Goal: Information Seeking & Learning: Learn about a topic

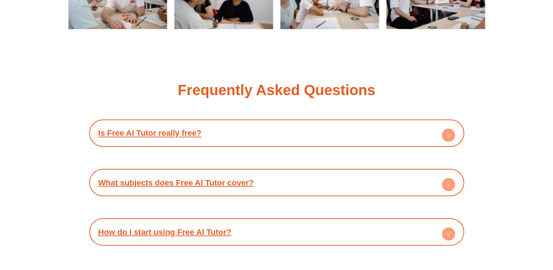
scroll to position [1304, 0]
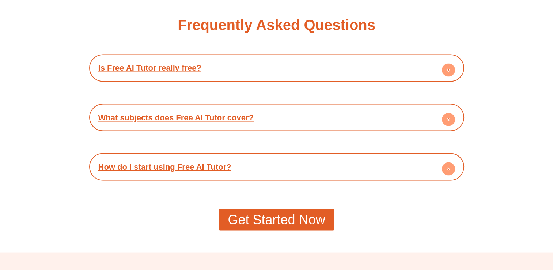
click at [446, 72] on circle at bounding box center [448, 69] width 13 height 13
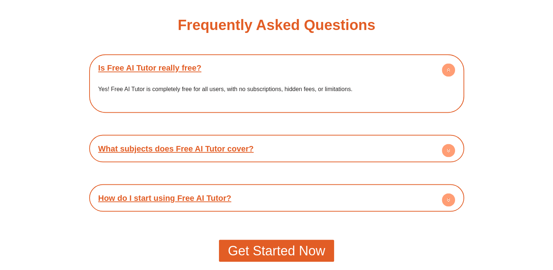
click at [446, 72] on circle at bounding box center [448, 69] width 13 height 13
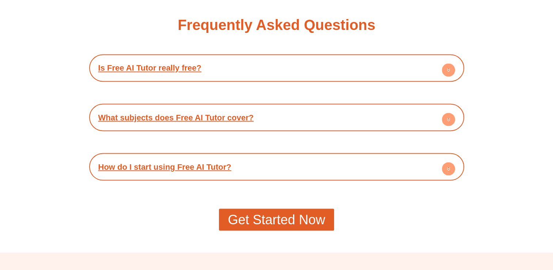
click at [446, 119] on circle at bounding box center [448, 119] width 13 height 13
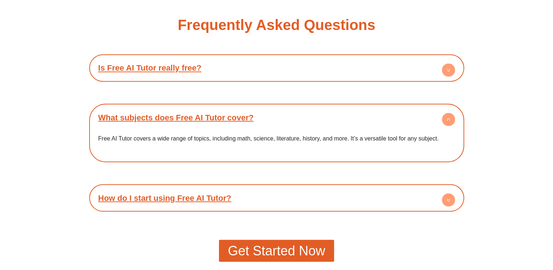
click at [446, 119] on circle at bounding box center [448, 119] width 13 height 13
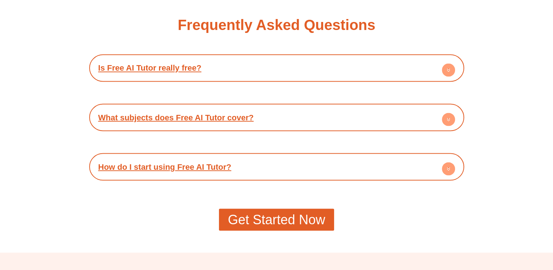
click at [450, 173] on circle at bounding box center [448, 168] width 13 height 13
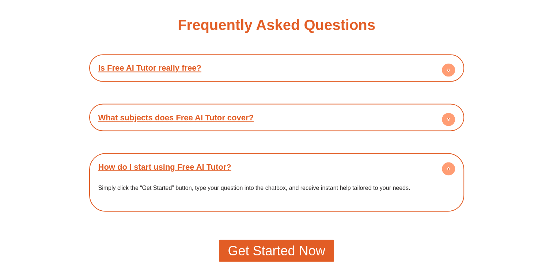
click at [450, 171] on circle at bounding box center [448, 168] width 13 height 13
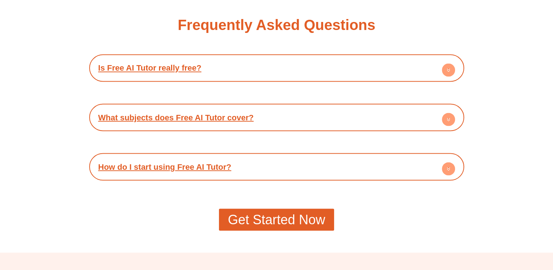
click at [271, 223] on span "Get Started Now" at bounding box center [276, 219] width 97 height 13
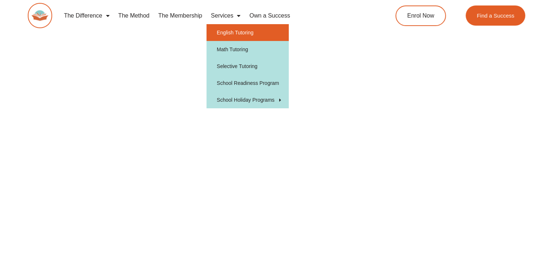
click at [239, 32] on link "English Tutoring" at bounding box center [248, 32] width 82 height 17
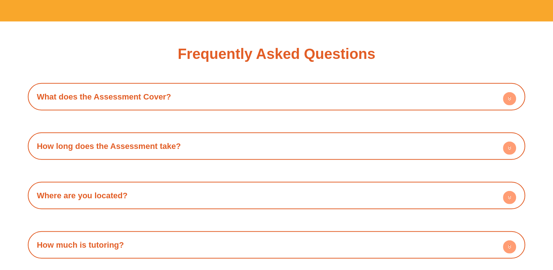
scroll to position [2114, 0]
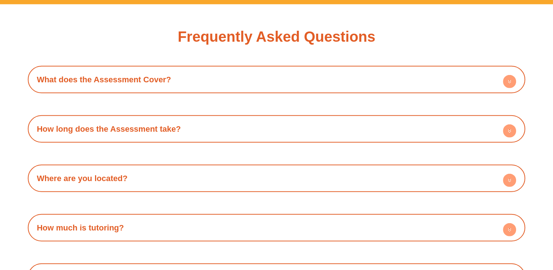
click at [284, 223] on div "How much is tutoring?" at bounding box center [276, 227] width 491 height 20
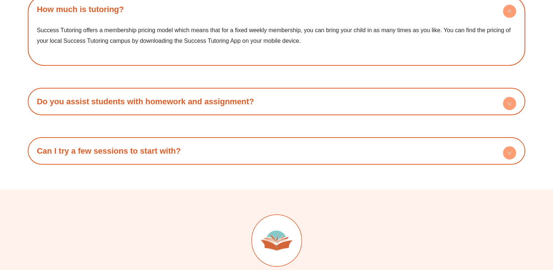
scroll to position [2340, 0]
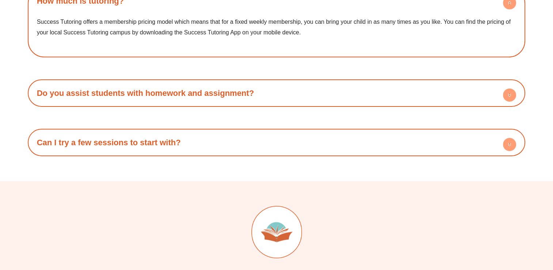
click at [254, 92] on h4 "Do you assist students with homework and assignment?" at bounding box center [276, 93] width 491 height 20
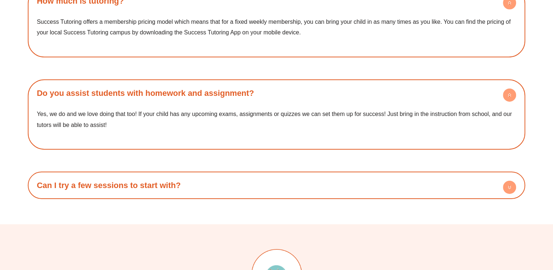
click at [309, 181] on h4 "Can I try a few sessions to start with?" at bounding box center [276, 185] width 491 height 20
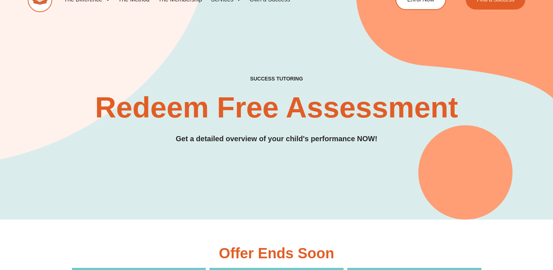
scroll to position [0, 0]
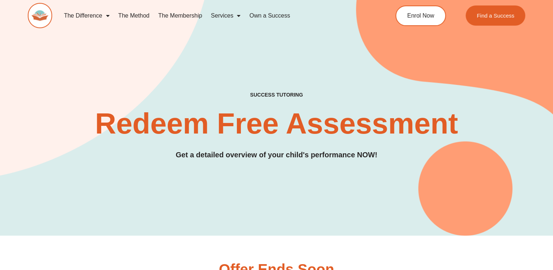
click at [3, 0] on div "The Difference Personalised Program Inspirational Tutors Motivational Learning …" at bounding box center [276, 19] width 553 height 38
